Goal: Task Accomplishment & Management: Manage account settings

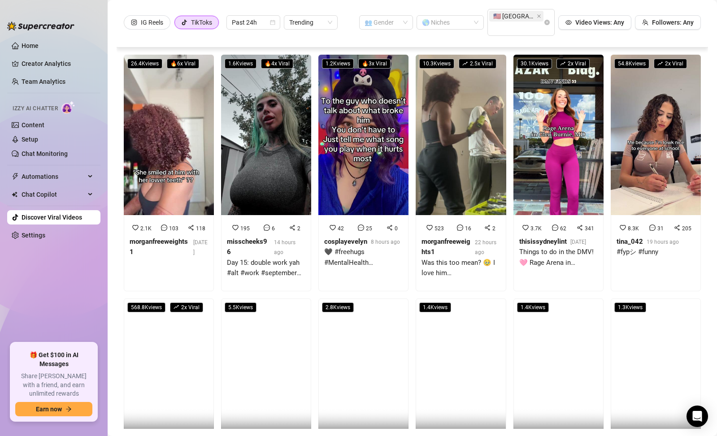
scroll to position [253, 0]
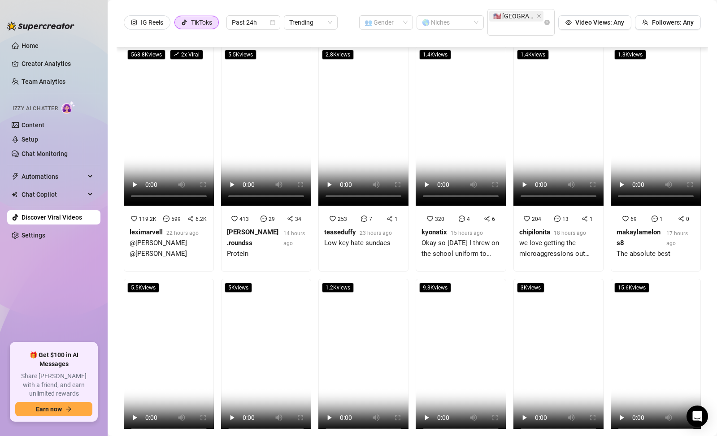
click at [62, 53] on ul "Home Creator Analytics Team Analytics Izzy AI Chatter Content Setup Chat Monito…" at bounding box center [53, 187] width 93 height 304
click at [34, 44] on link "Home" at bounding box center [30, 45] width 17 height 7
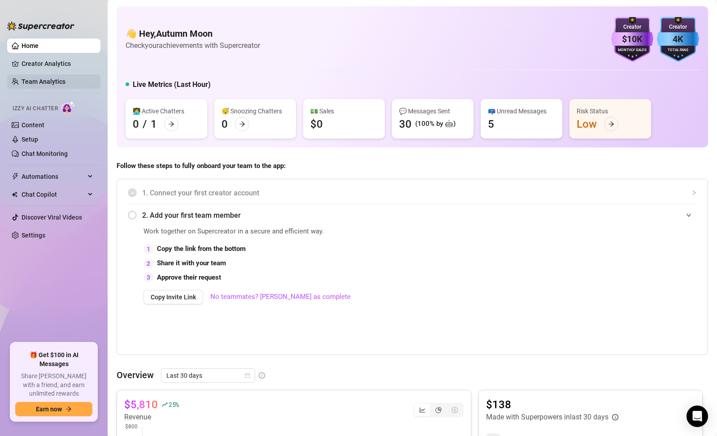
click at [65, 82] on link "Team Analytics" at bounding box center [44, 81] width 44 height 7
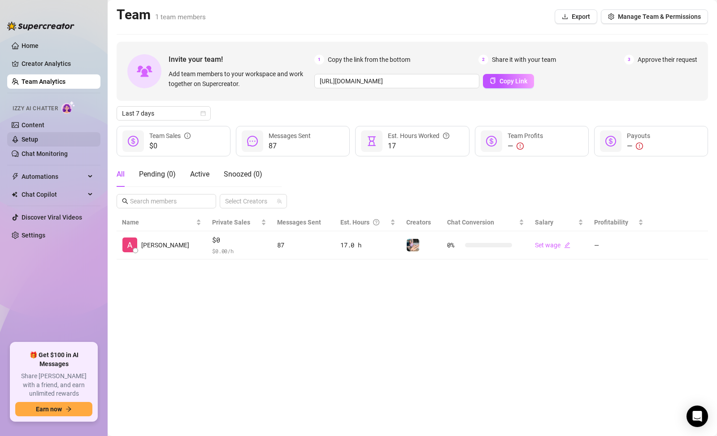
click at [38, 138] on link "Setup" at bounding box center [30, 139] width 17 height 7
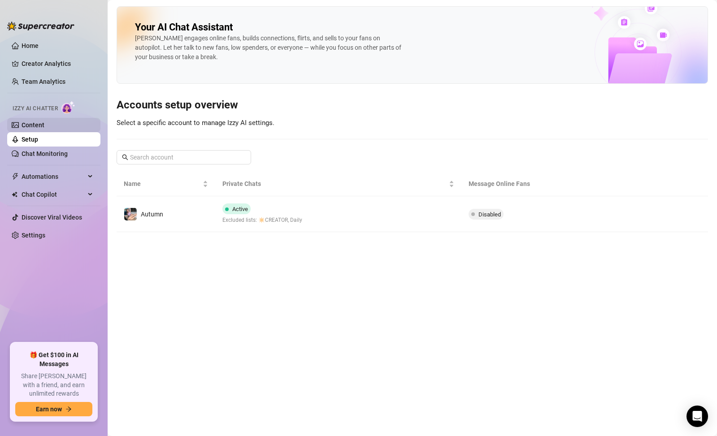
click at [44, 126] on link "Content" at bounding box center [33, 124] width 23 height 7
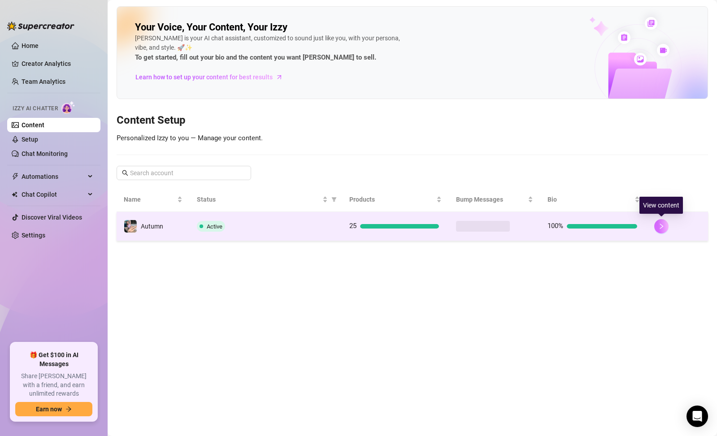
click at [659, 225] on icon "right" at bounding box center [661, 226] width 6 height 6
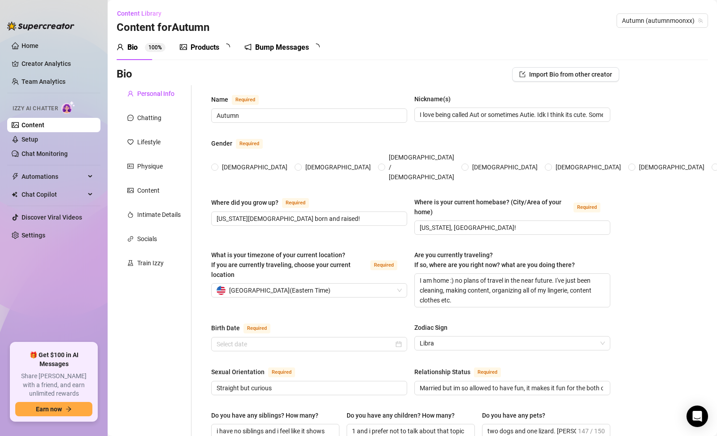
radio input "true"
type input "[DATE]"
click at [38, 136] on link "Setup" at bounding box center [30, 139] width 17 height 7
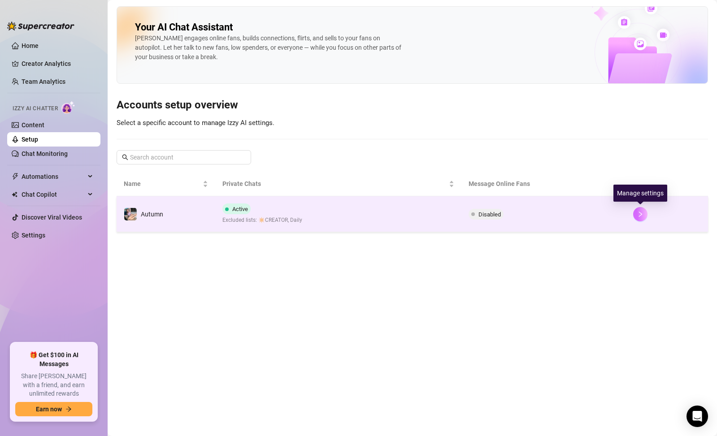
click at [633, 214] on button "button" at bounding box center [640, 214] width 14 height 14
